Goal: Information Seeking & Learning: Learn about a topic

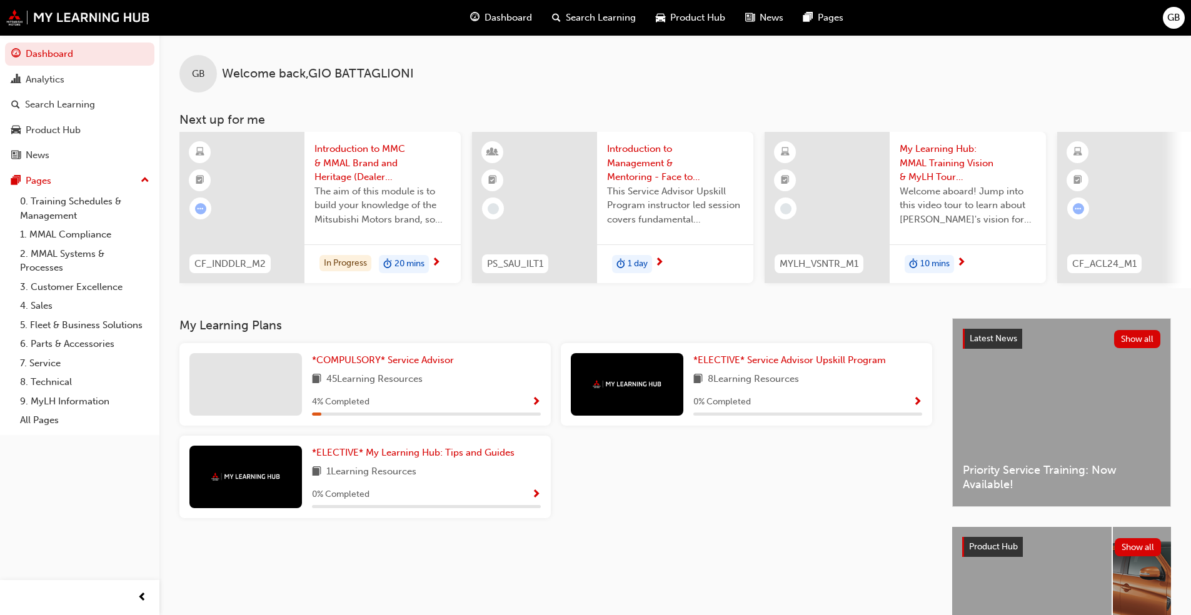
click at [532, 408] on span "Show Progress" at bounding box center [535, 402] width 9 height 11
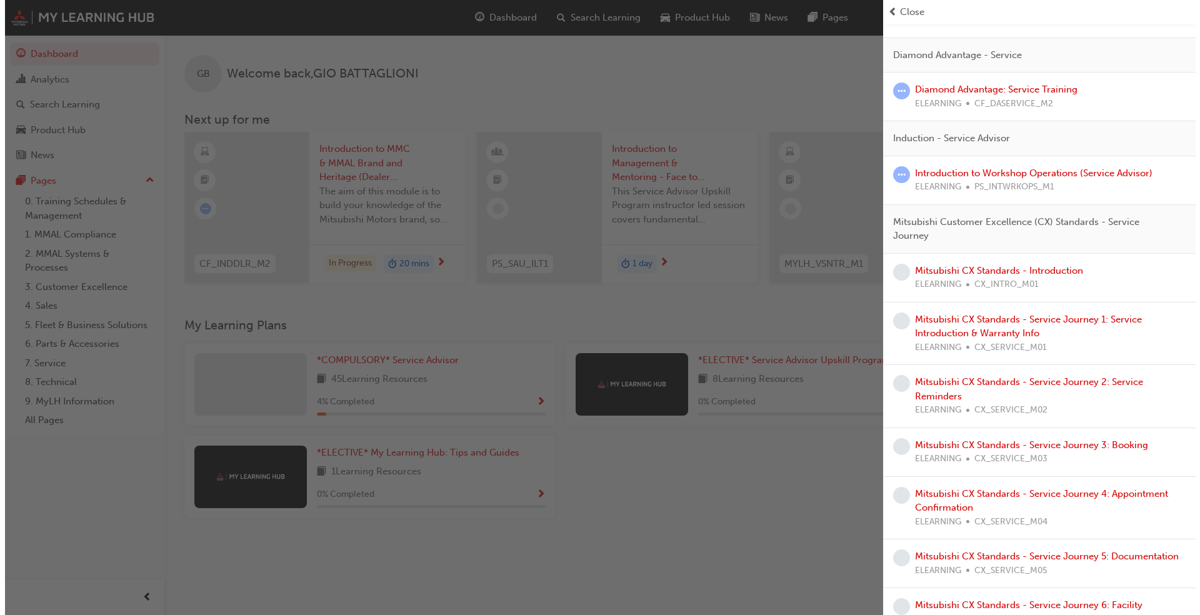
scroll to position [196, 0]
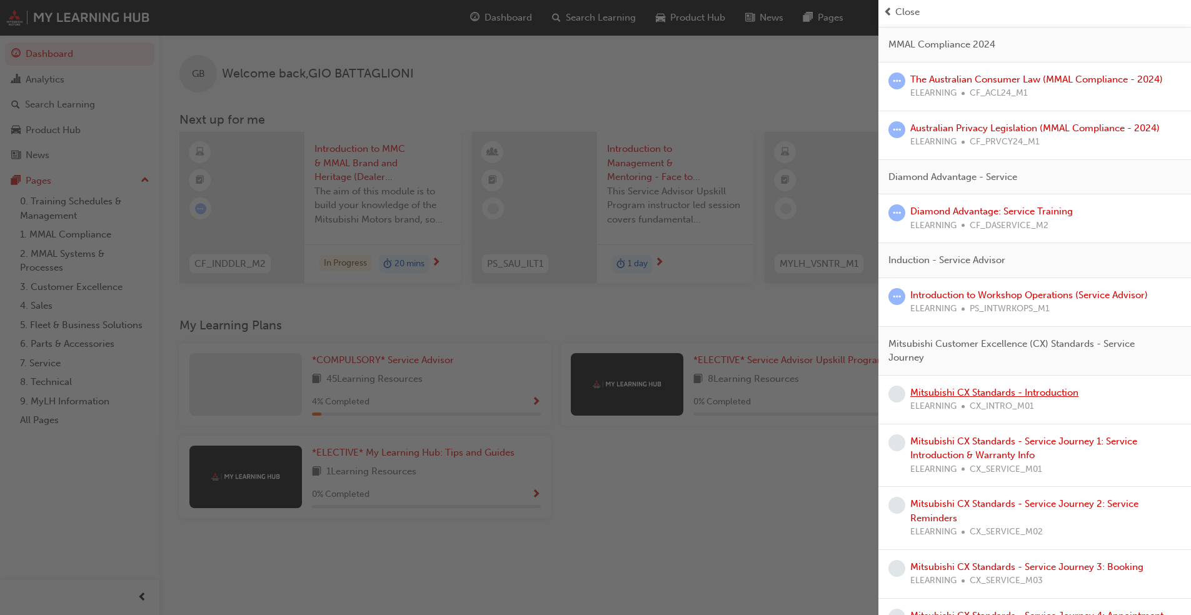
click at [1028, 393] on link "Mitsubishi CX Standards - Introduction" at bounding box center [994, 392] width 168 height 11
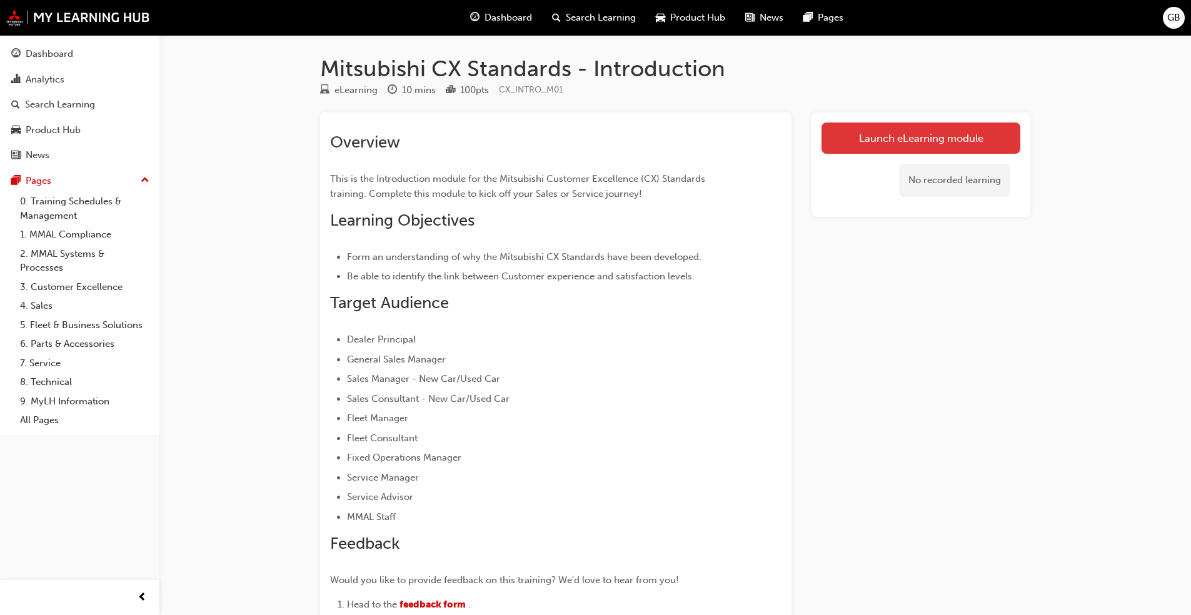
click at [976, 131] on link "Launch eLearning module" at bounding box center [921, 138] width 199 height 31
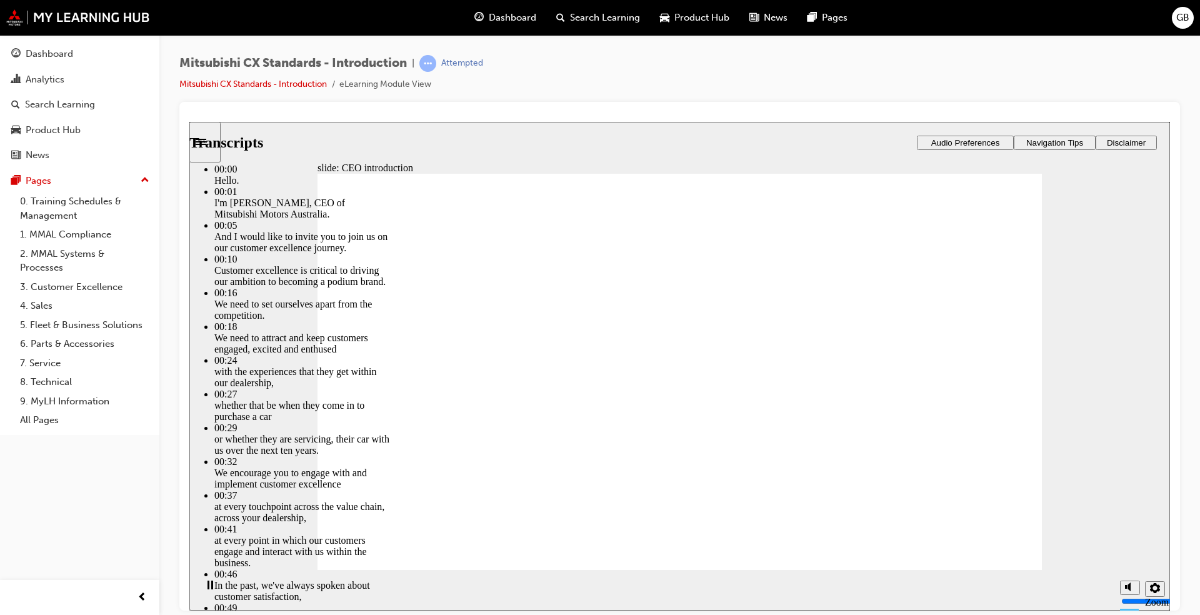
type input "155"
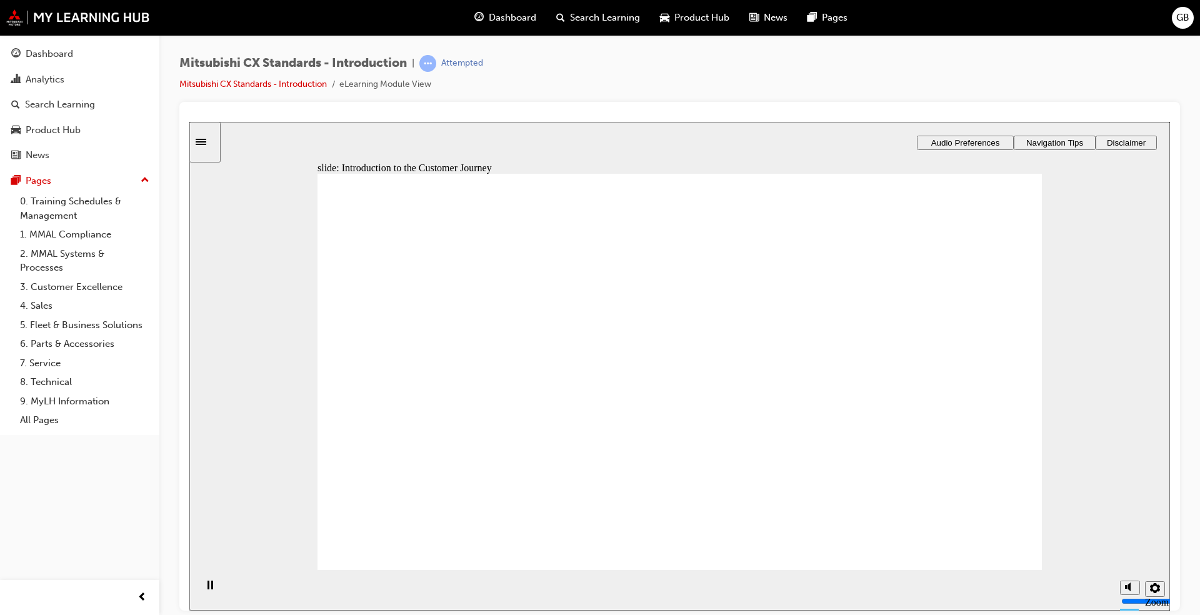
drag, startPoint x: 735, startPoint y: 406, endPoint x: 532, endPoint y: 368, distance: 206.0
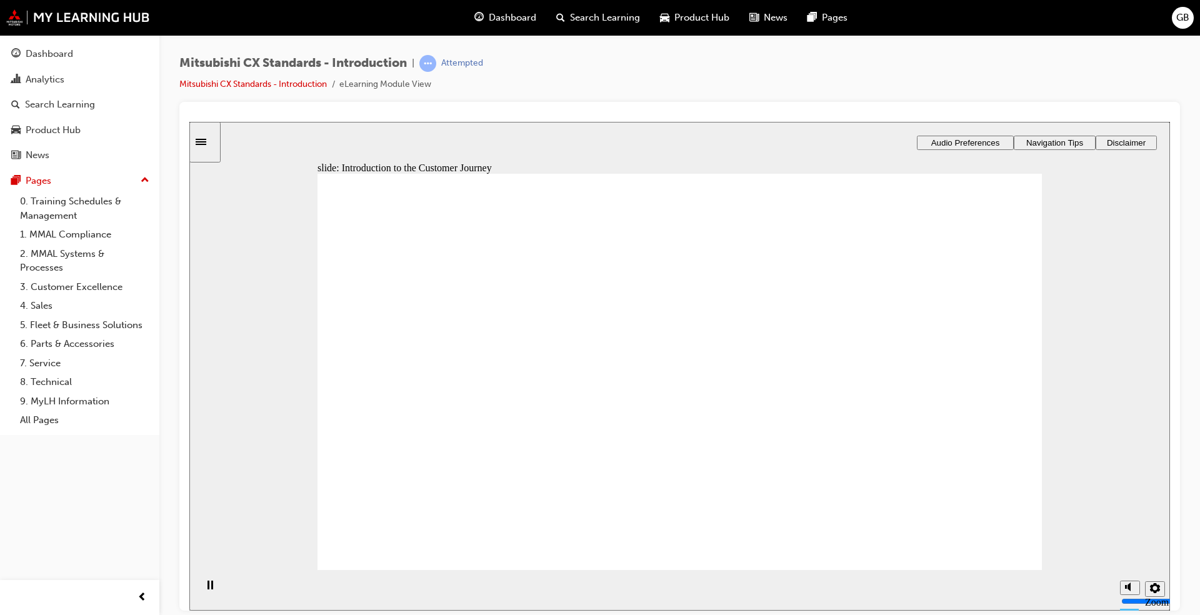
drag, startPoint x: 757, startPoint y: 441, endPoint x: 730, endPoint y: 419, distance: 35.2
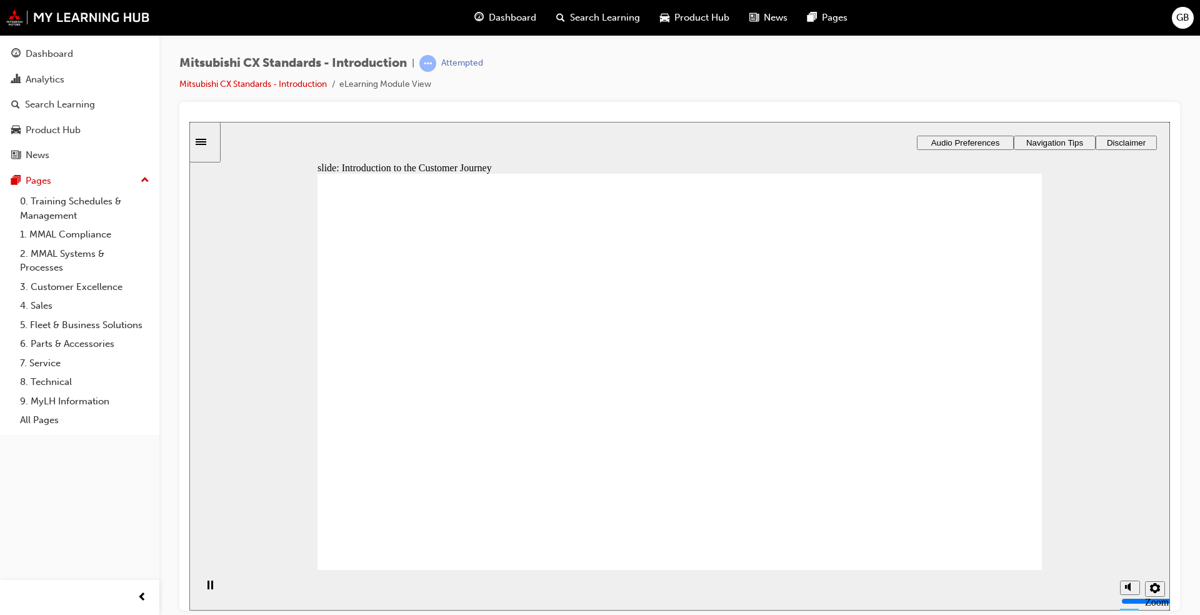
drag, startPoint x: 726, startPoint y: 430, endPoint x: 739, endPoint y: 416, distance: 19.0
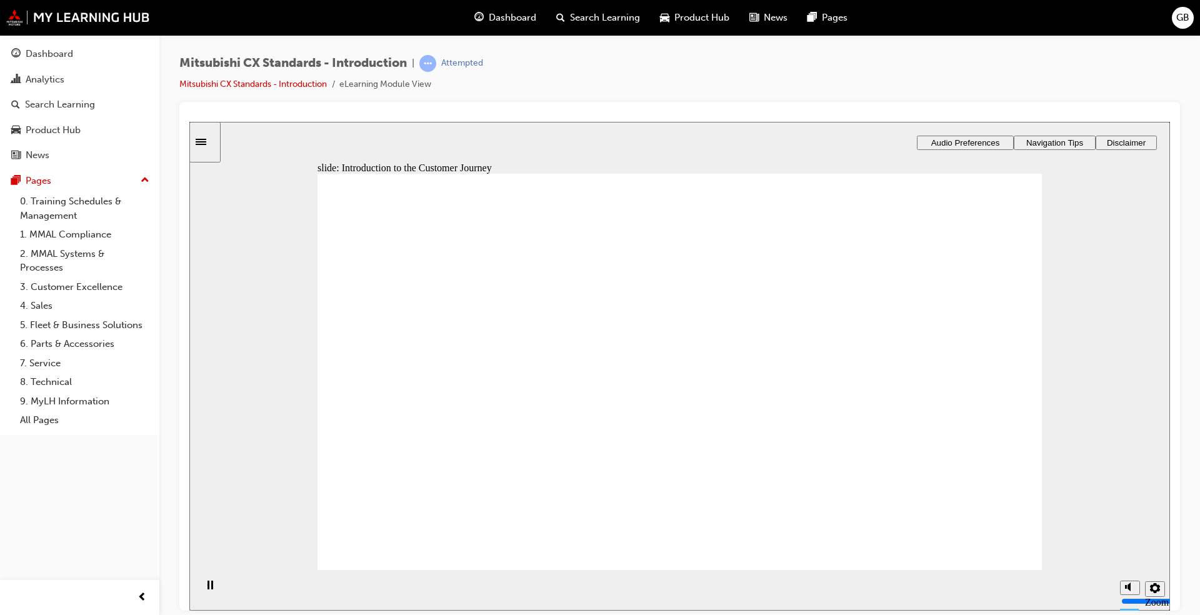
drag, startPoint x: 704, startPoint y: 428, endPoint x: 840, endPoint y: 430, distance: 136.3
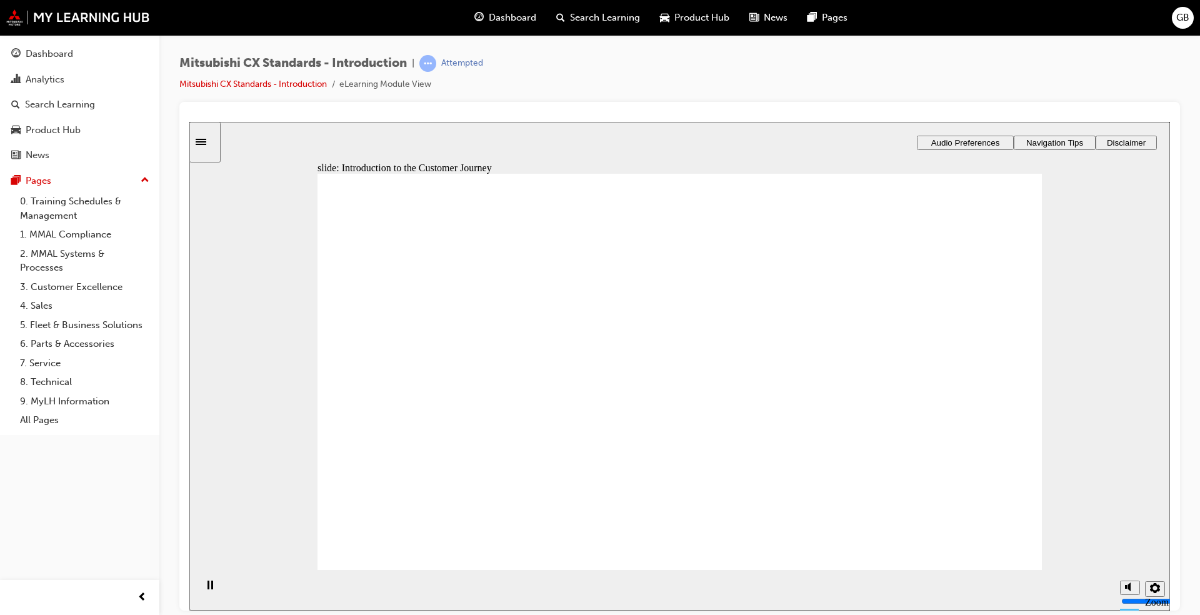
drag, startPoint x: 820, startPoint y: 493, endPoint x: 812, endPoint y: 488, distance: 9.5
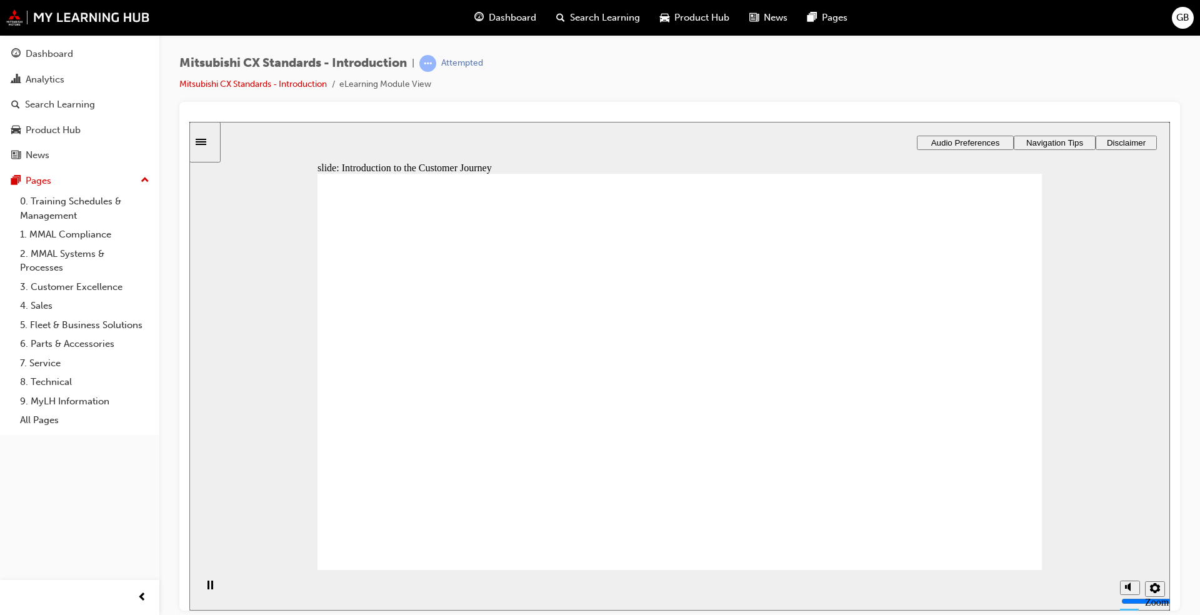
click at [189, 121] on image at bounding box center [189, 121] width 0 height 0
